Goal: Register for event/course

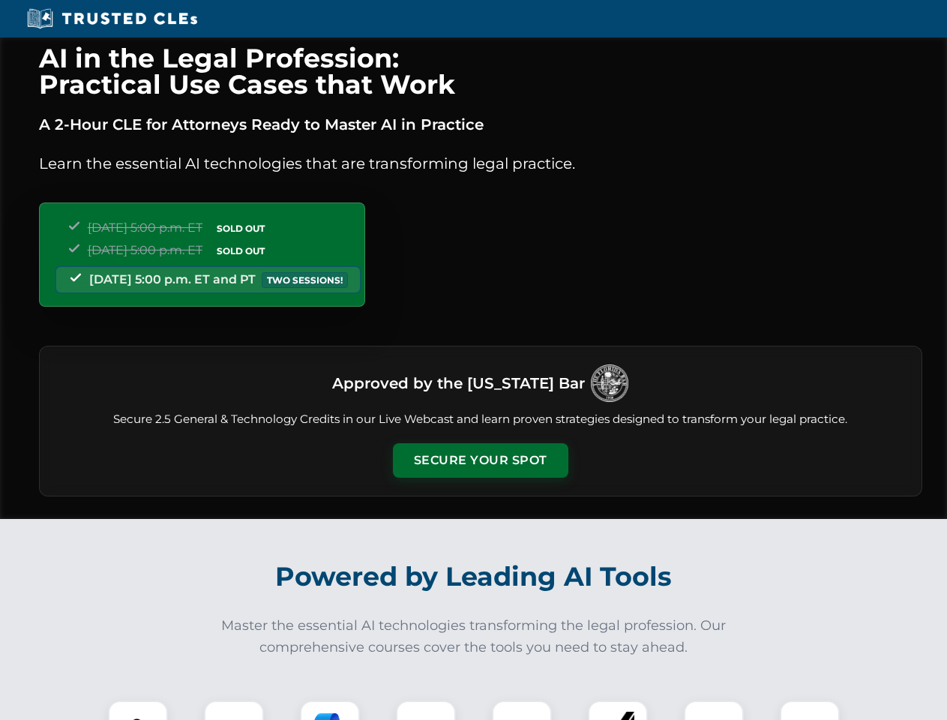
click at [480, 461] on button "Secure Your Spot" at bounding box center [481, 460] width 176 height 35
click at [138, 710] on img at bounding box center [138, 731] width 44 height 44
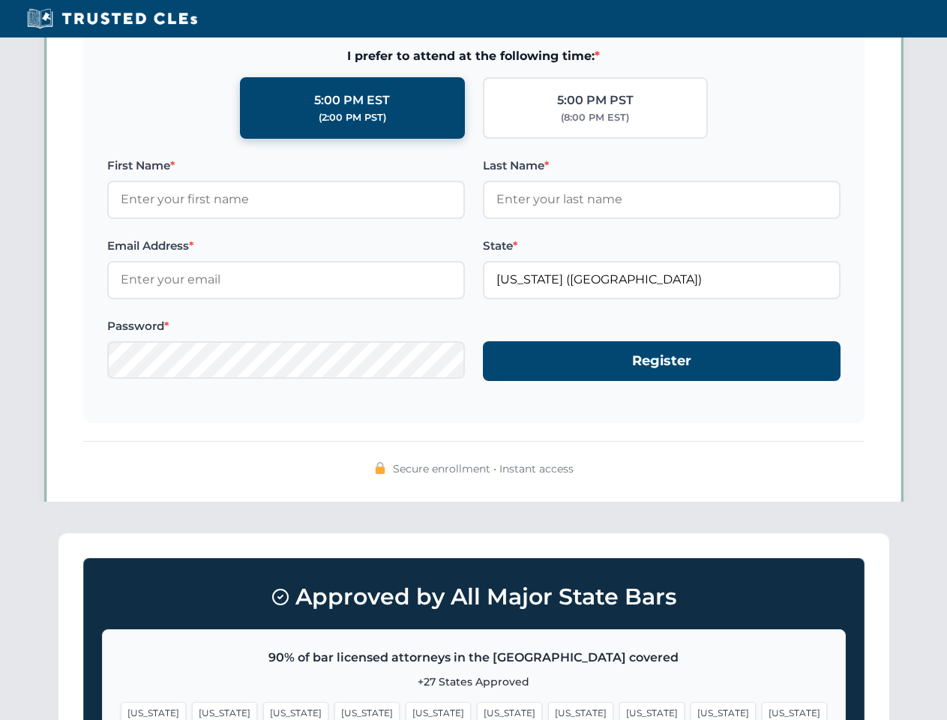
click at [548, 710] on span "[US_STATE]" at bounding box center [580, 713] width 65 height 22
click at [691, 710] on span "[US_STATE]" at bounding box center [723, 713] width 65 height 22
